Goal: Task Accomplishment & Management: Manage account settings

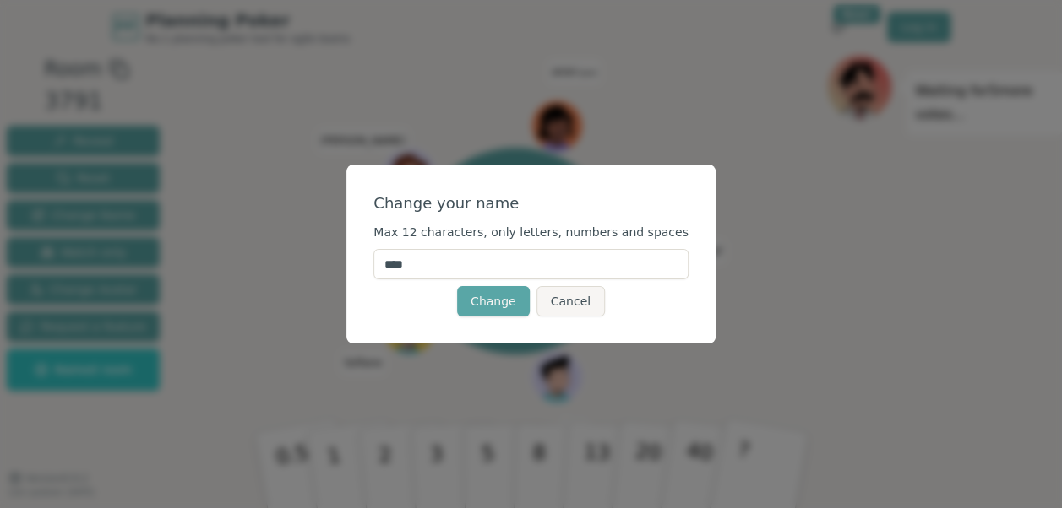
drag, startPoint x: 536, startPoint y: 257, endPoint x: 394, endPoint y: 271, distance: 142.6
click at [391, 267] on div "Change your name Max 12 characters, only letters, numbers and spaces **** Chang…" at bounding box center [530, 254] width 369 height 179
type input "****"
click at [507, 302] on button "Change" at bounding box center [493, 301] width 73 height 30
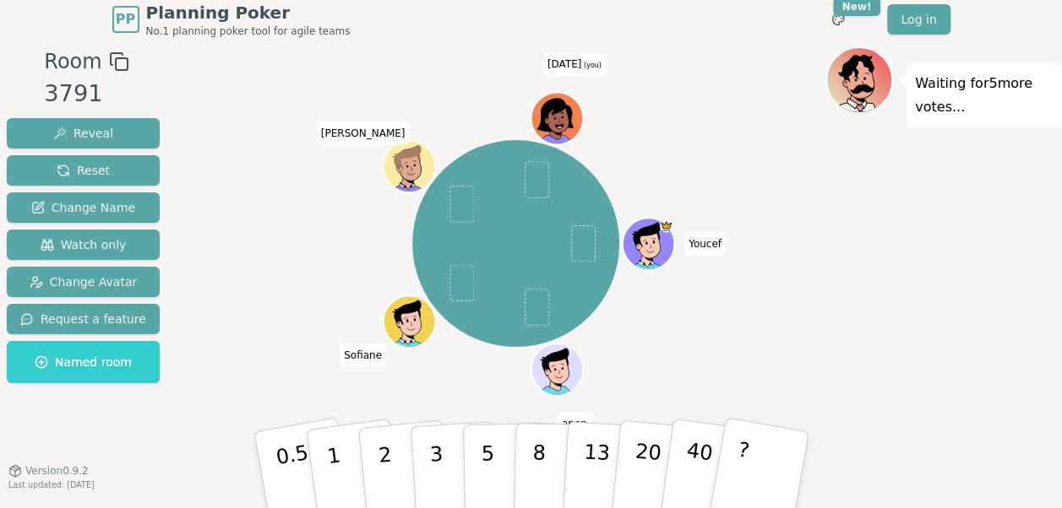
scroll to position [10, 0]
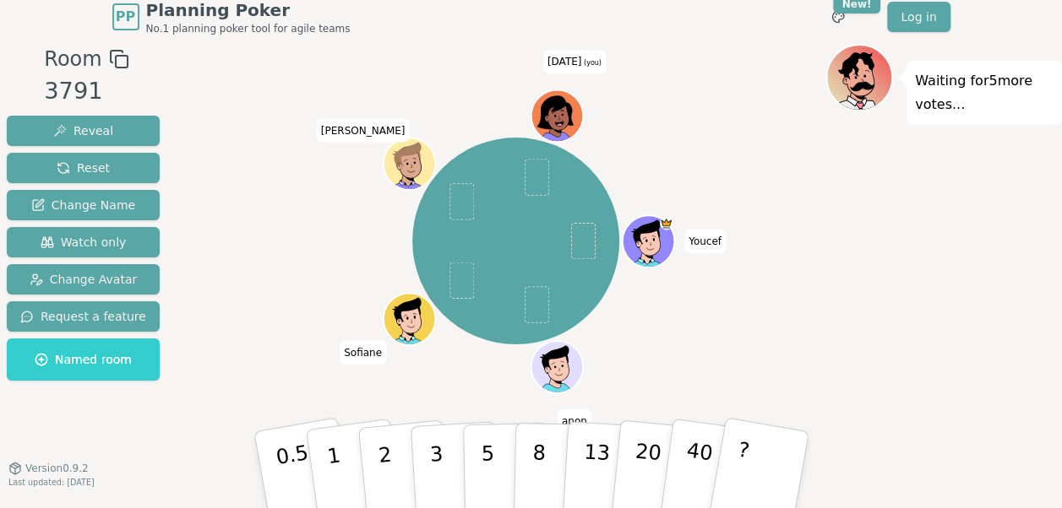
click at [557, 116] on icon at bounding box center [558, 118] width 5 height 4
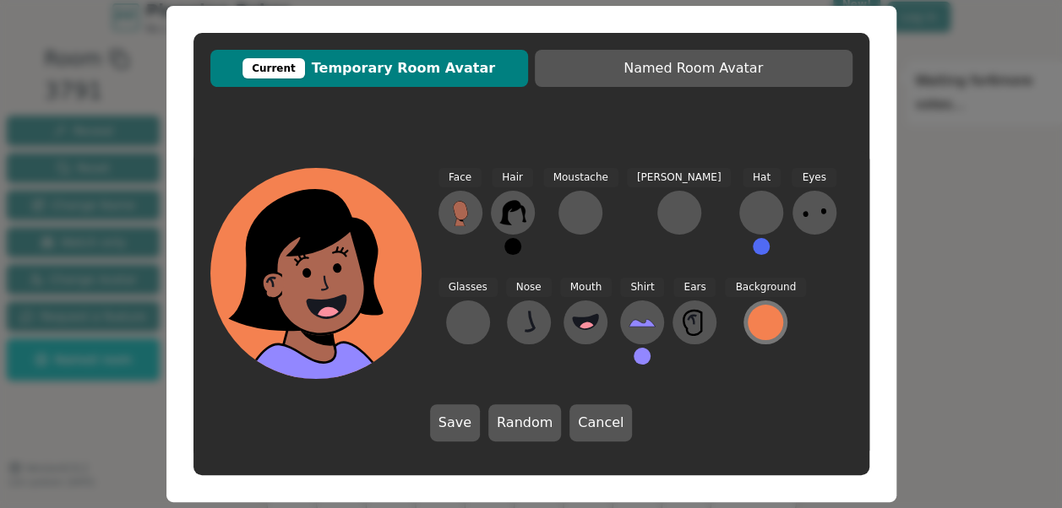
click at [748, 328] on div at bounding box center [765, 322] width 35 height 35
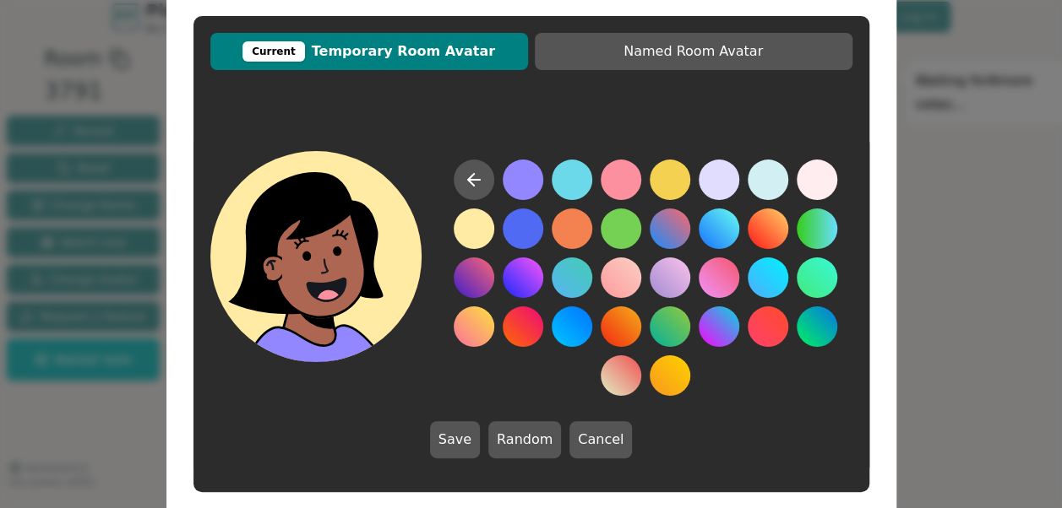
click at [481, 231] on button at bounding box center [474, 229] width 41 height 41
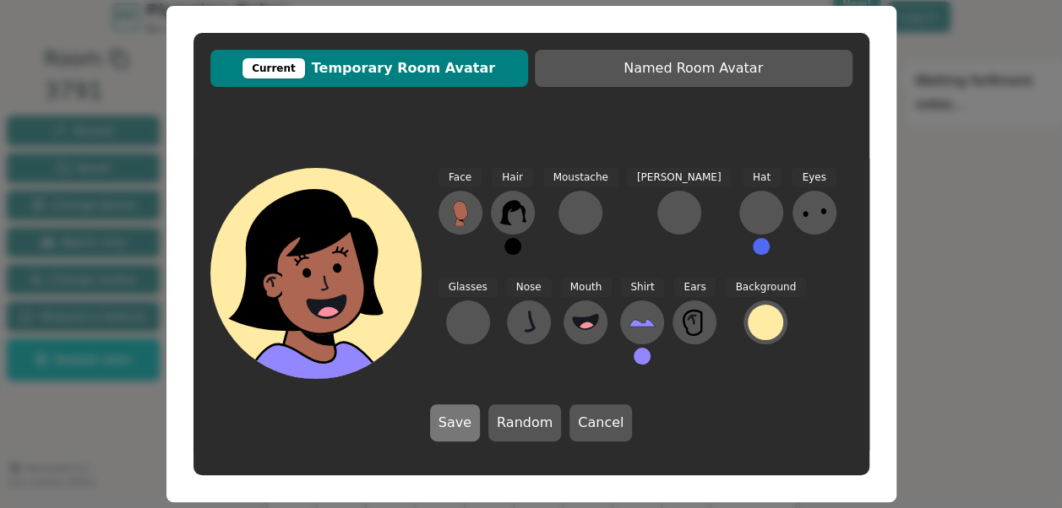
click at [460, 413] on button "Save" at bounding box center [455, 423] width 50 height 37
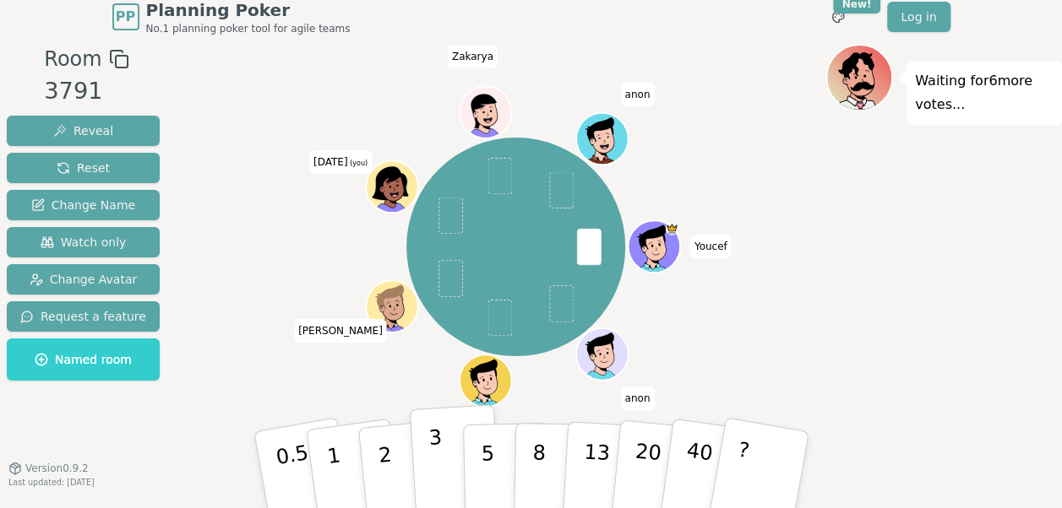
click at [432, 478] on p "3" at bounding box center [436, 472] width 19 height 92
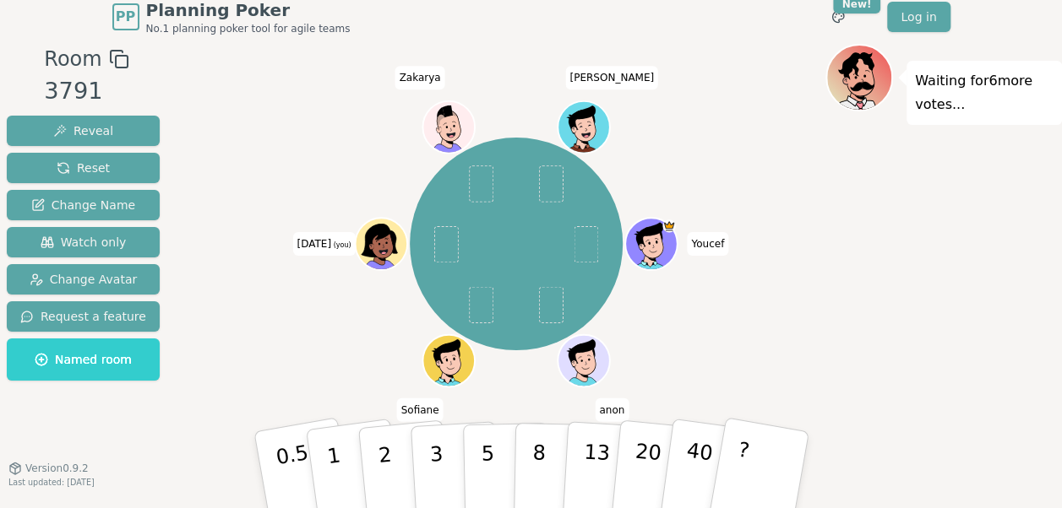
click at [374, 233] on icon at bounding box center [379, 241] width 36 height 33
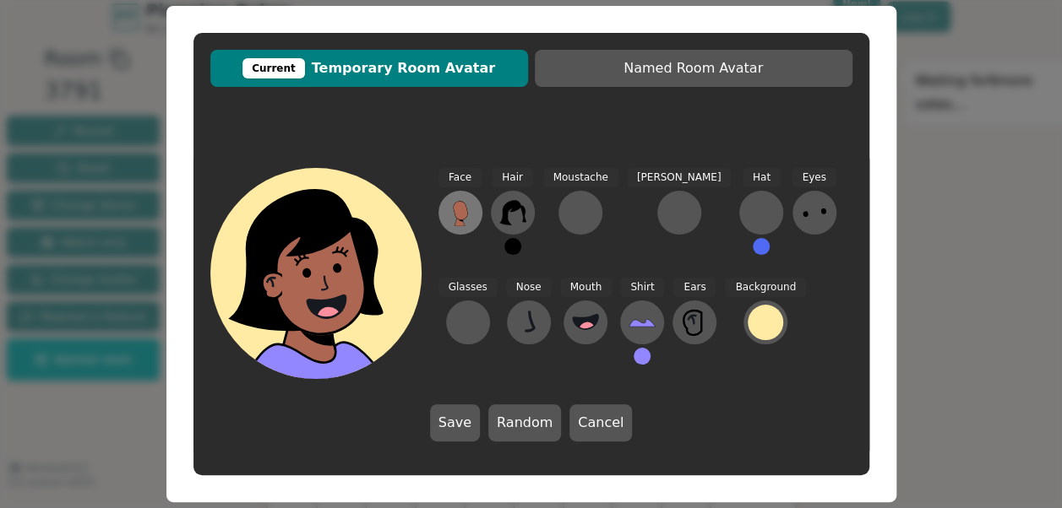
click at [466, 209] on icon at bounding box center [459, 210] width 15 height 19
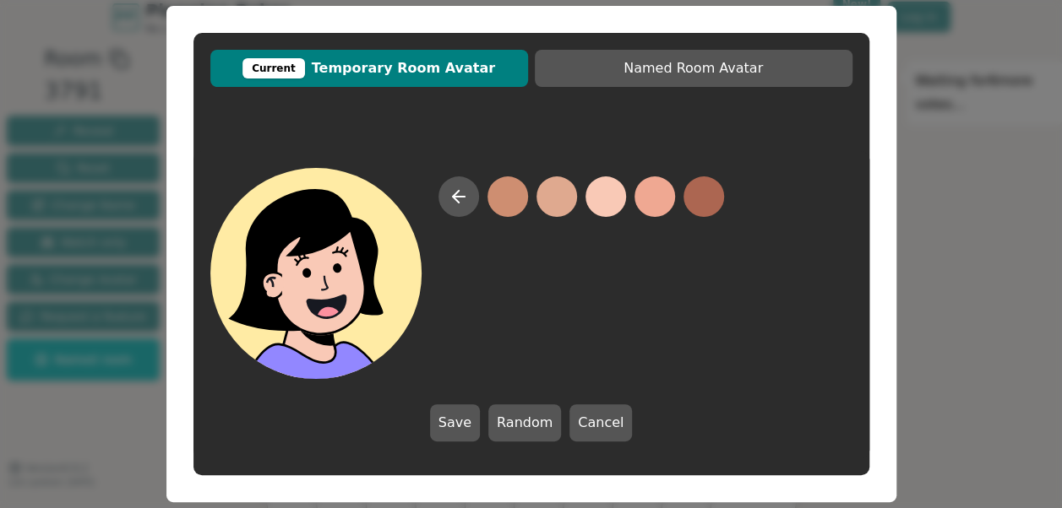
click at [610, 201] on button at bounding box center [605, 197] width 41 height 41
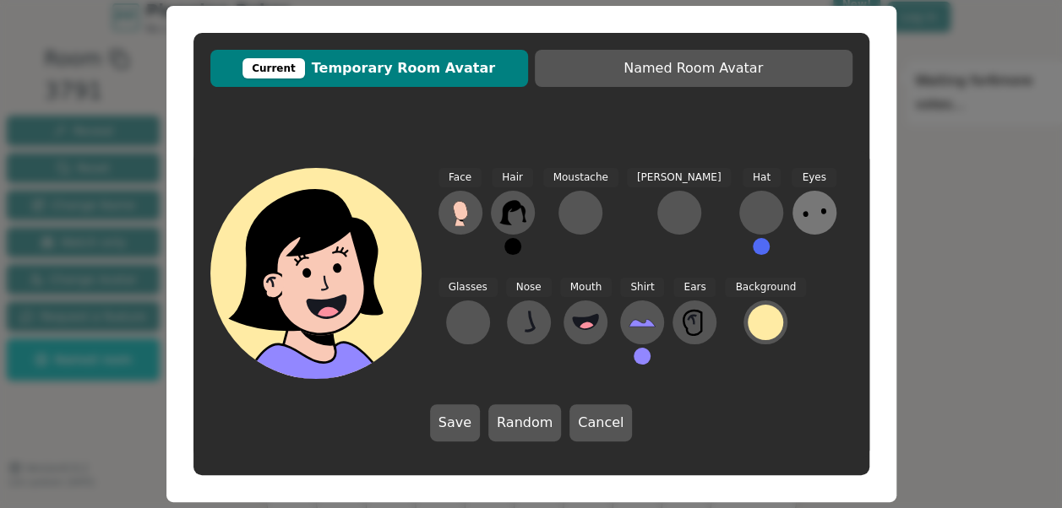
click at [801, 202] on icon at bounding box center [814, 212] width 27 height 27
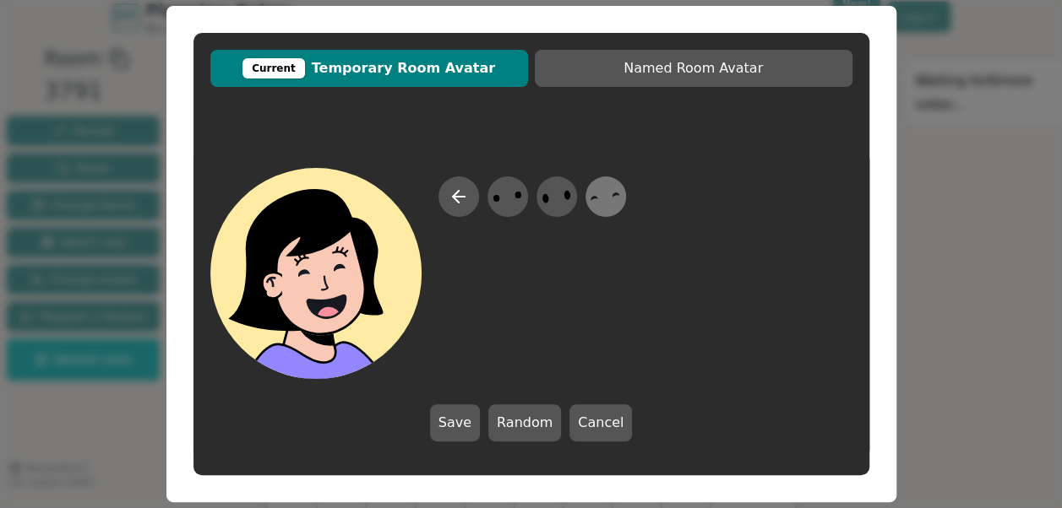
click at [600, 198] on icon at bounding box center [605, 197] width 33 height 38
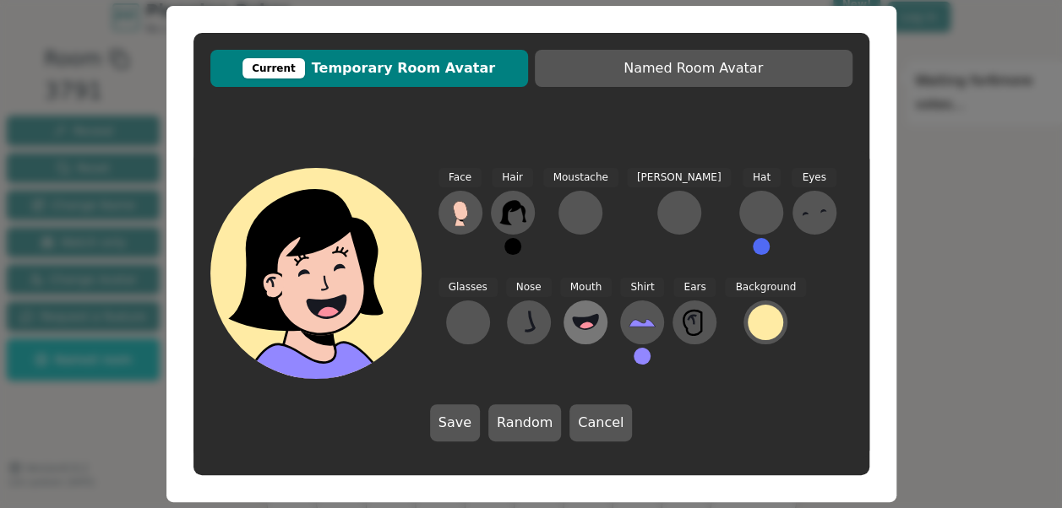
click at [573, 323] on icon at bounding box center [585, 321] width 25 height 14
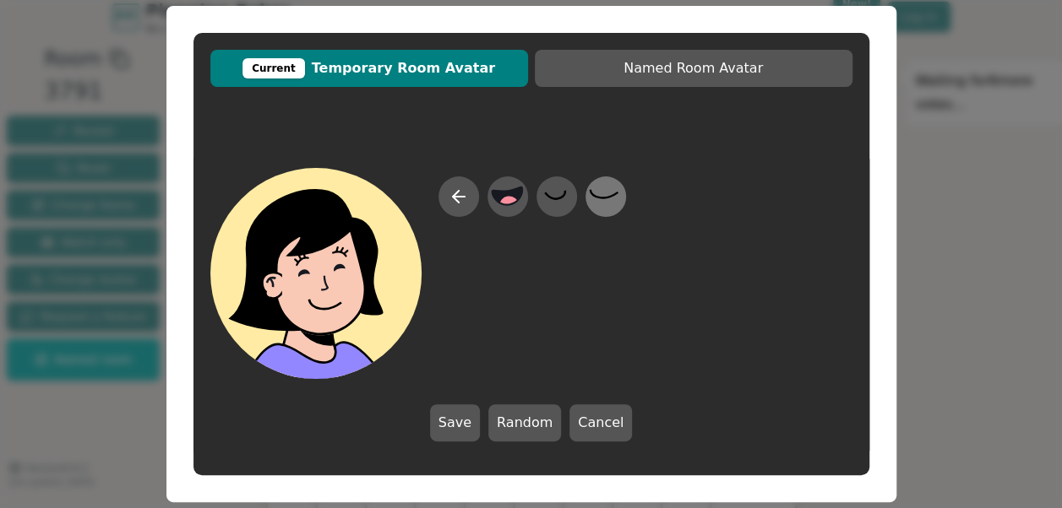
click at [608, 203] on icon at bounding box center [605, 197] width 33 height 38
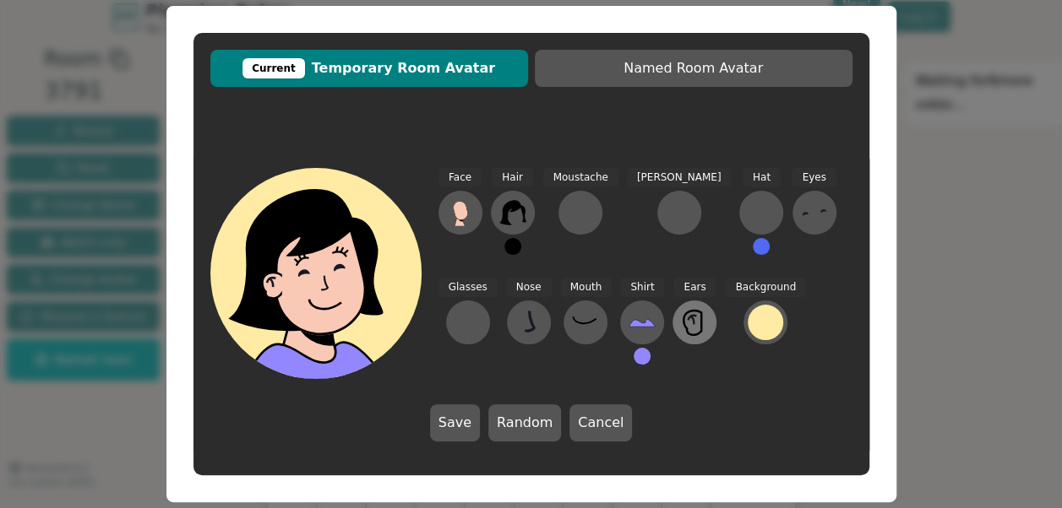
click at [672, 323] on button at bounding box center [694, 323] width 44 height 44
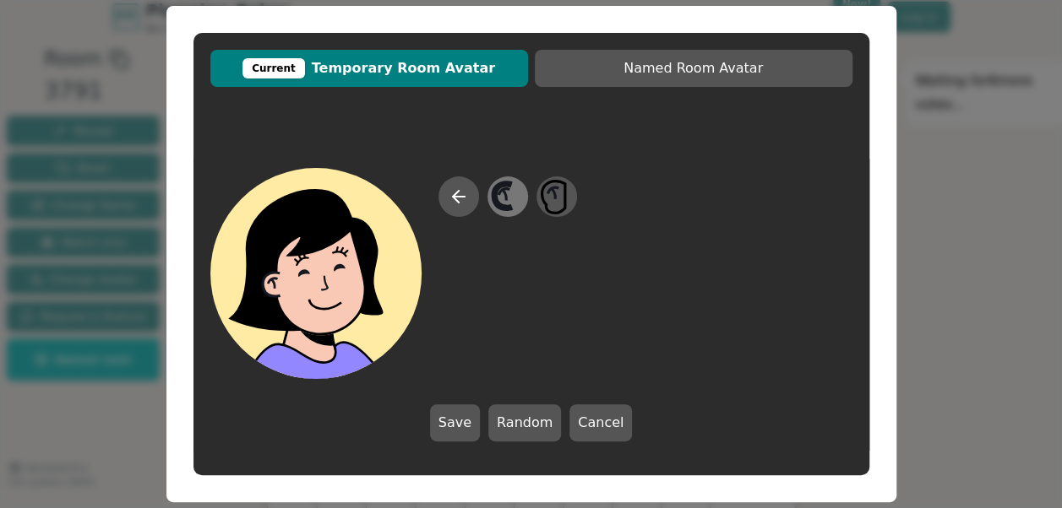
click at [503, 201] on icon at bounding box center [507, 197] width 33 height 38
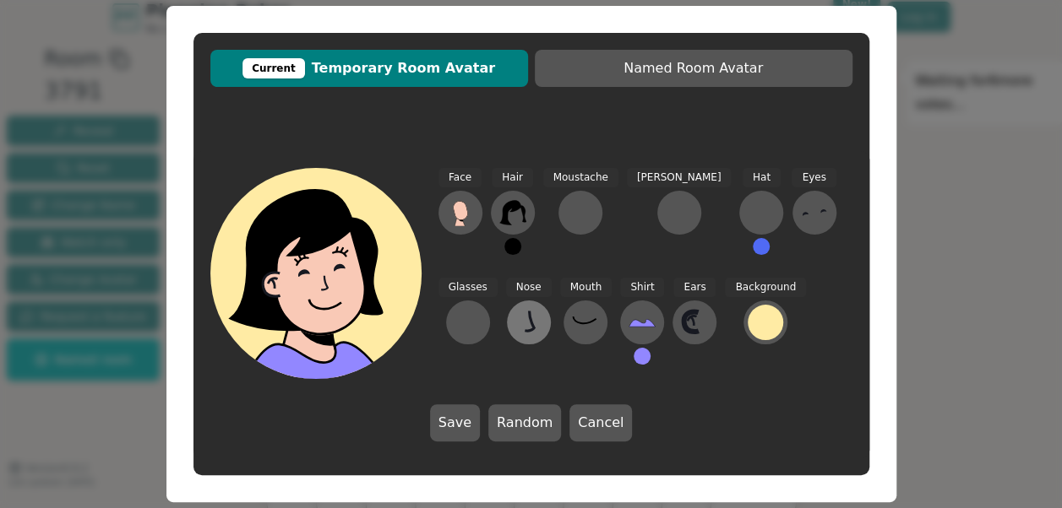
click at [525, 328] on icon at bounding box center [529, 321] width 9 height 20
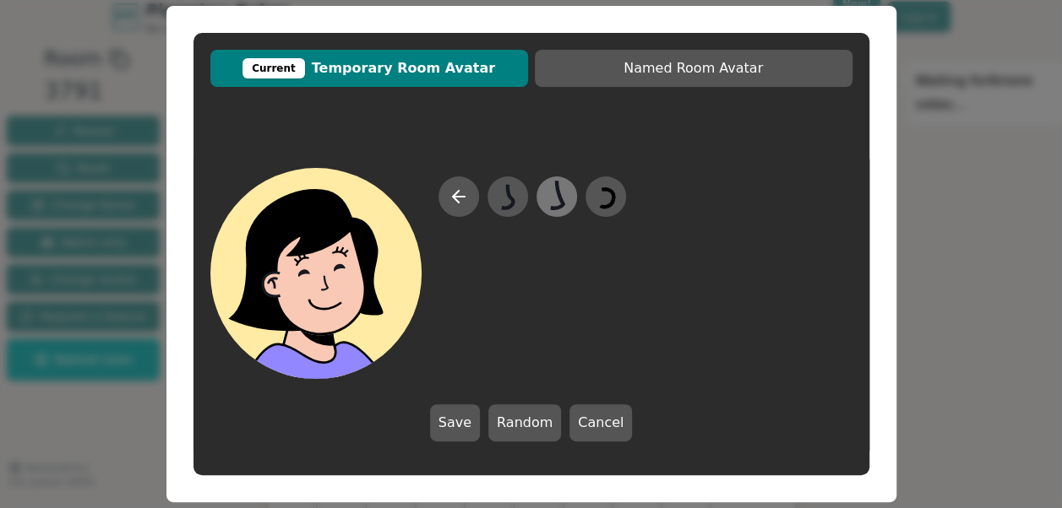
click at [545, 201] on icon at bounding box center [556, 197] width 33 height 38
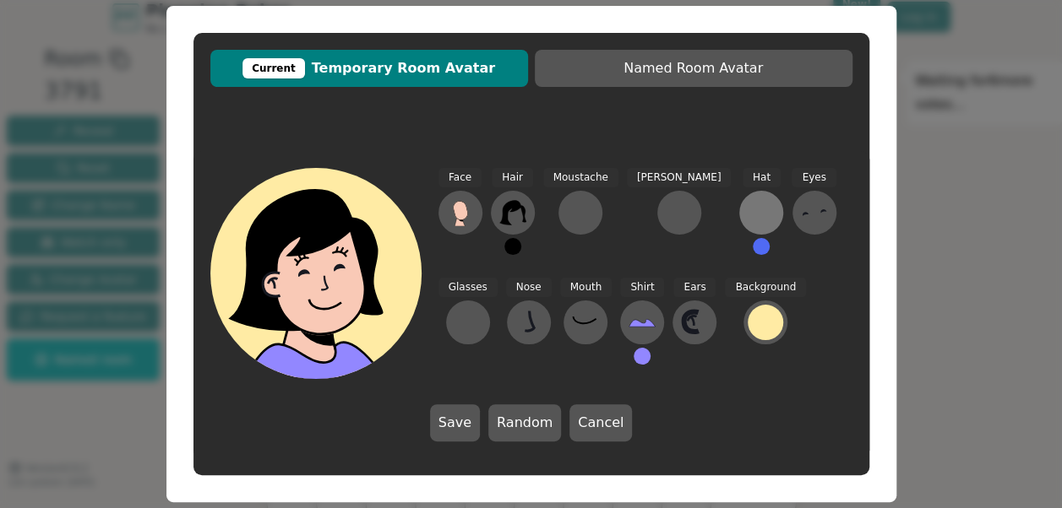
click at [748, 207] on div at bounding box center [761, 212] width 27 height 27
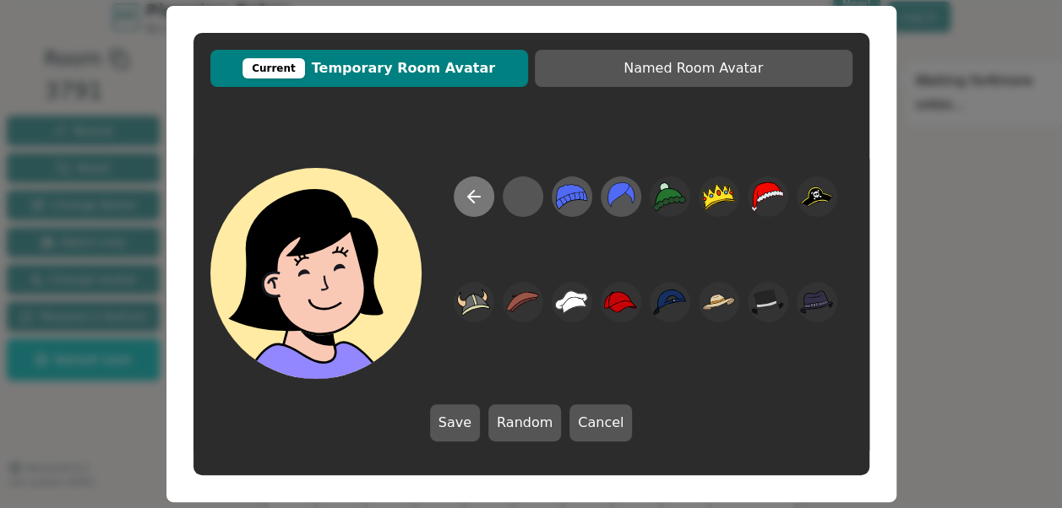
click at [469, 201] on icon at bounding box center [474, 197] width 20 height 20
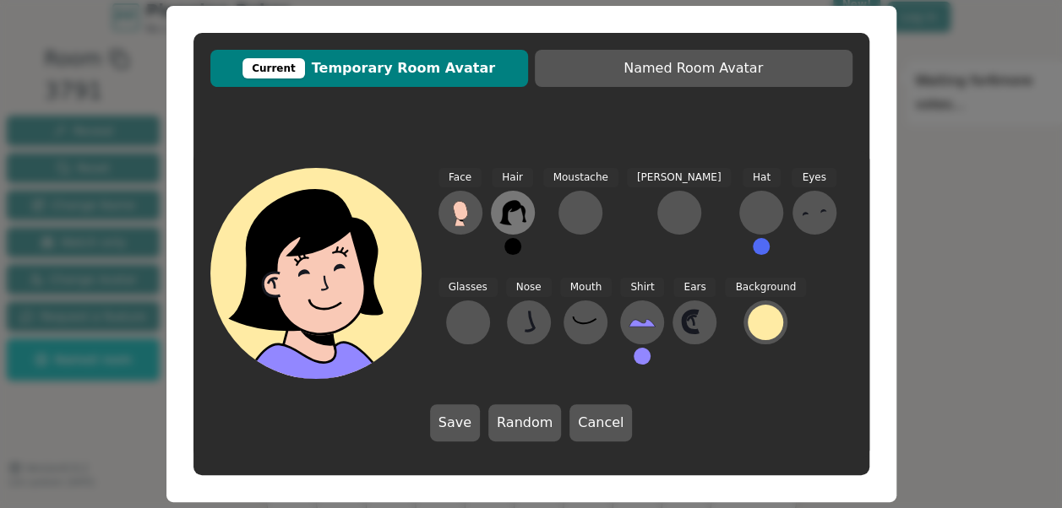
click at [522, 212] on icon at bounding box center [512, 212] width 26 height 24
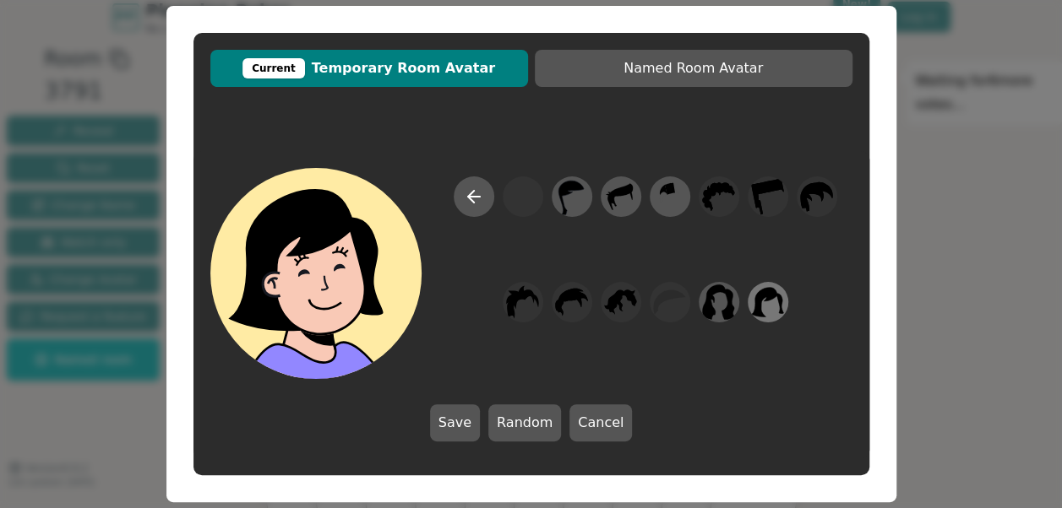
click at [758, 303] on icon at bounding box center [767, 302] width 32 height 30
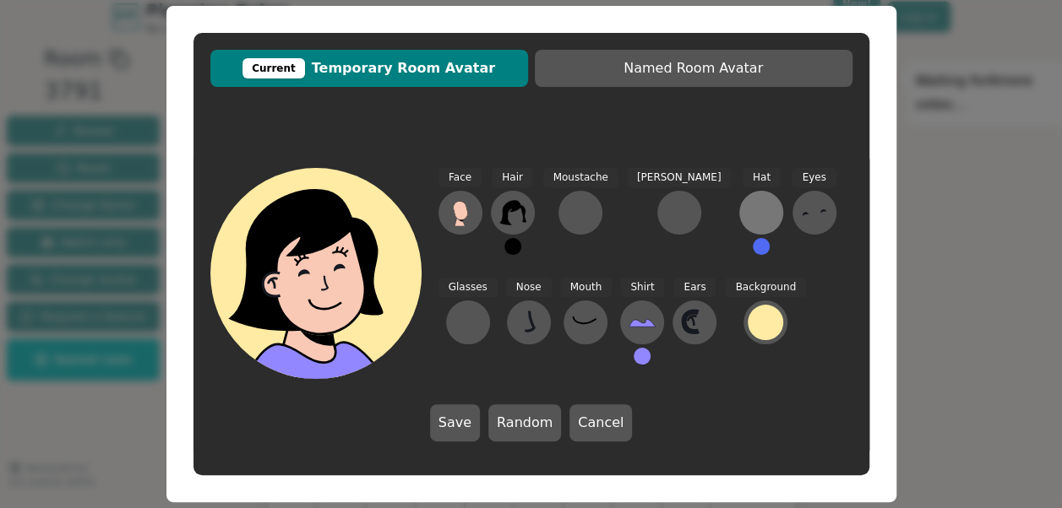
click at [748, 203] on div at bounding box center [761, 212] width 27 height 27
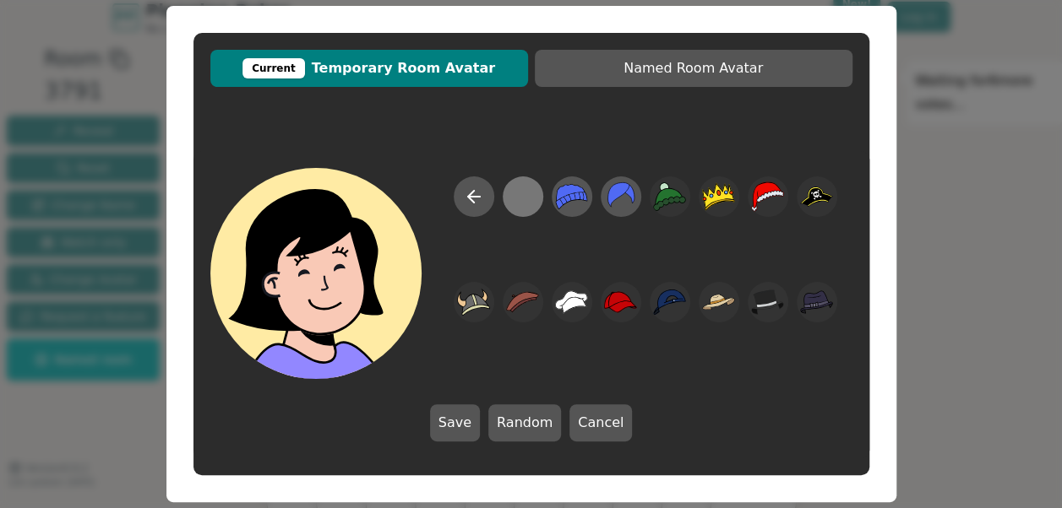
click at [530, 204] on div at bounding box center [522, 197] width 33 height 38
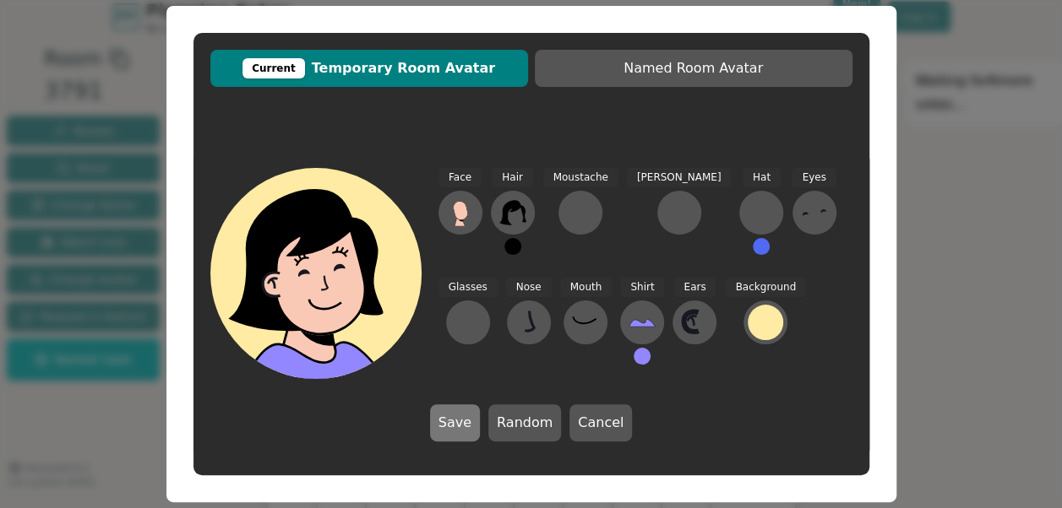
click at [473, 427] on button "Save" at bounding box center [455, 423] width 50 height 37
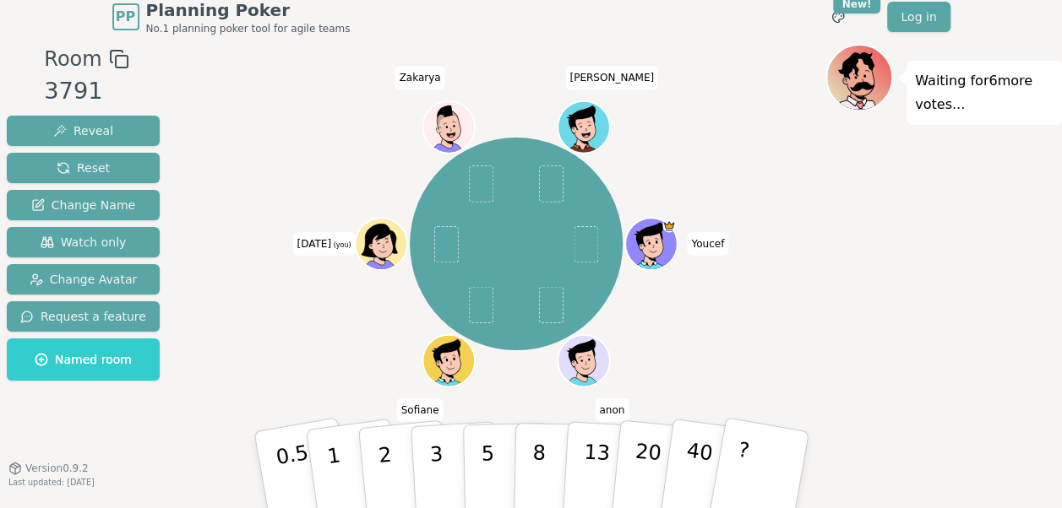
click at [401, 241] on icon at bounding box center [382, 244] width 51 height 7
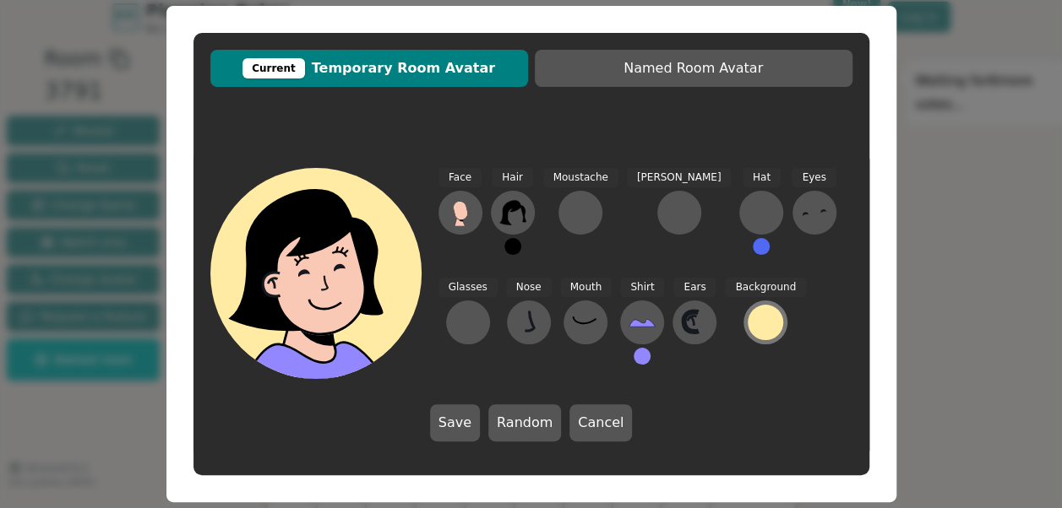
click at [748, 328] on div at bounding box center [765, 322] width 35 height 35
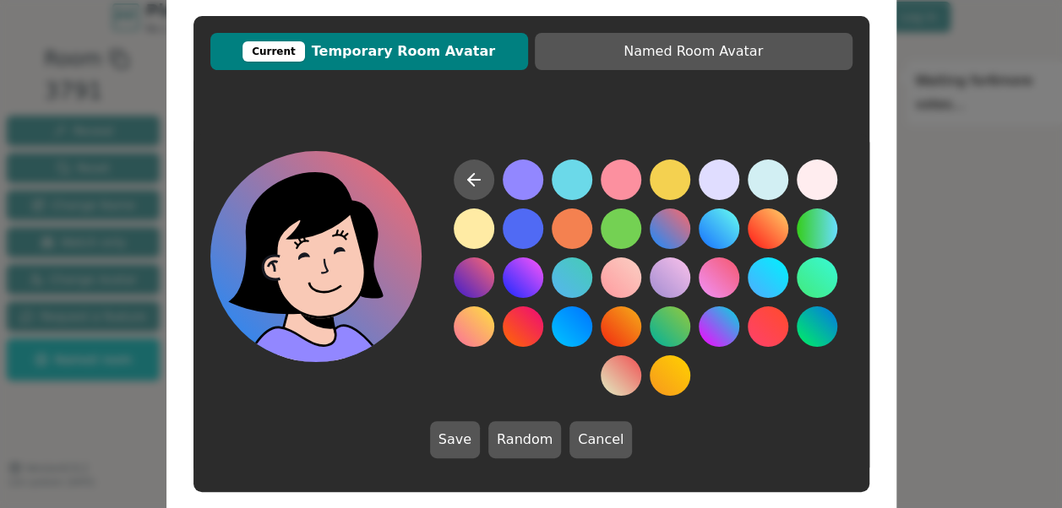
click at [679, 234] on button at bounding box center [670, 229] width 41 height 41
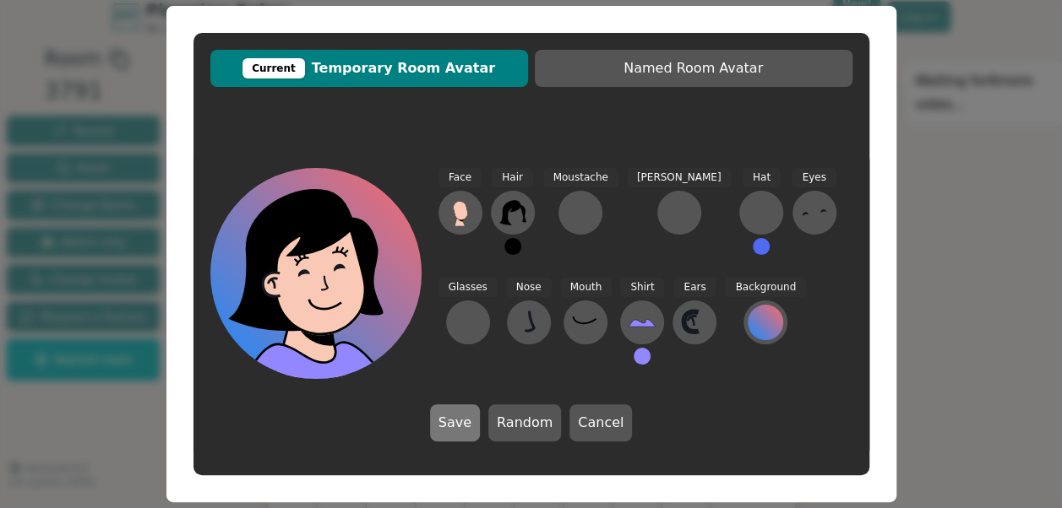
click at [468, 426] on button "Save" at bounding box center [455, 423] width 50 height 37
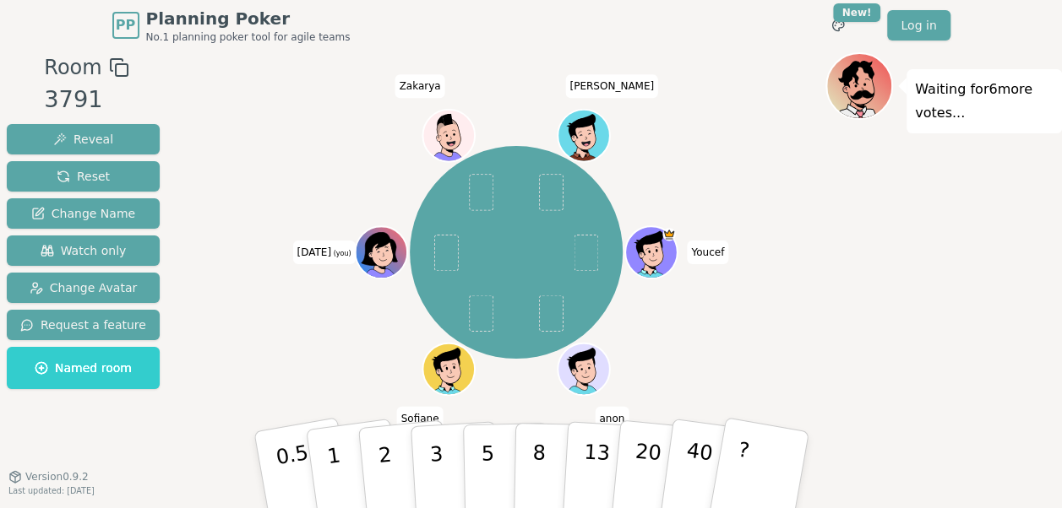
scroll to position [0, 0]
